Goal: Navigation & Orientation: Go to known website

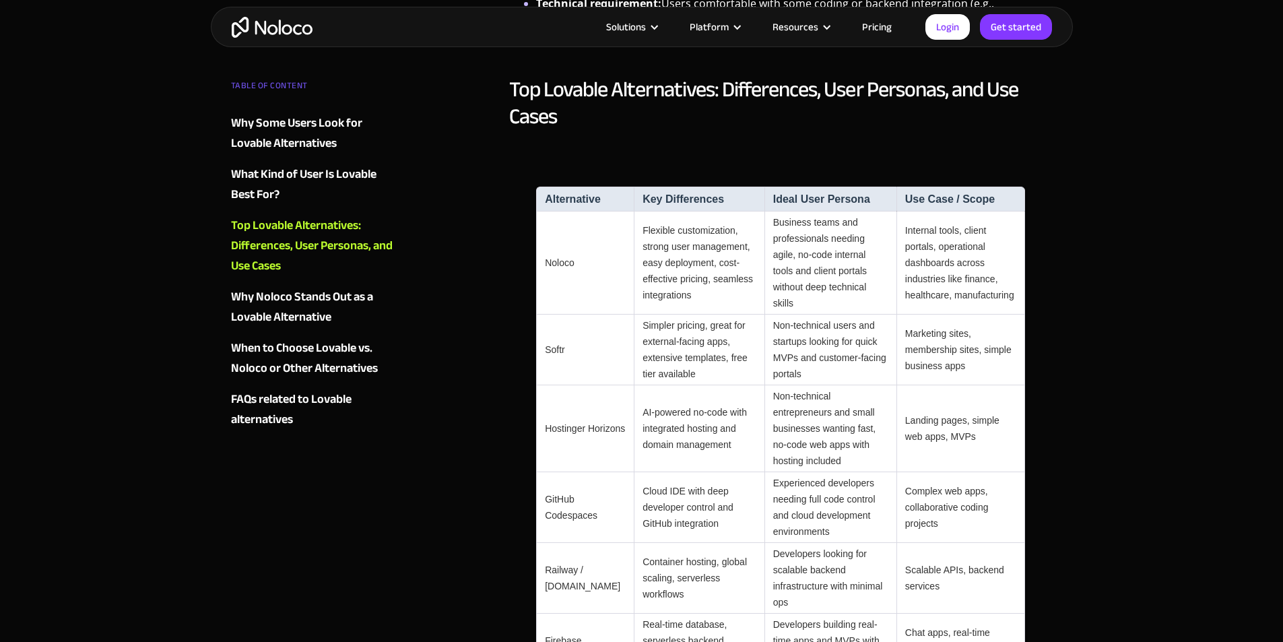
scroll to position [1213, 0]
click at [563, 232] on td "Noloco" at bounding box center [585, 261] width 98 height 103
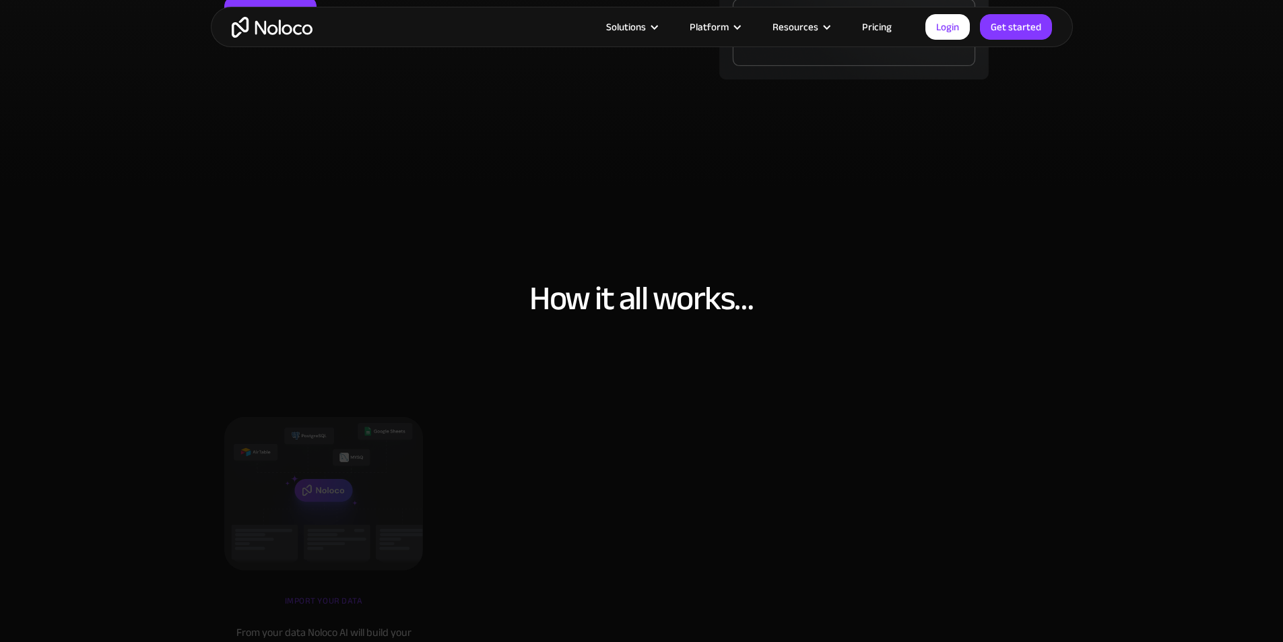
scroll to position [3840, 0]
